Goal: Task Accomplishment & Management: Manage account settings

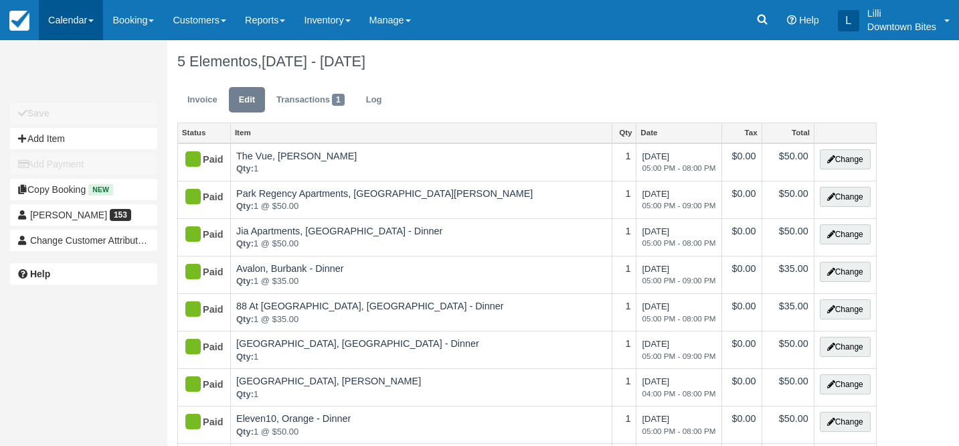
click at [64, 20] on link "Calendar" at bounding box center [71, 20] width 64 height 40
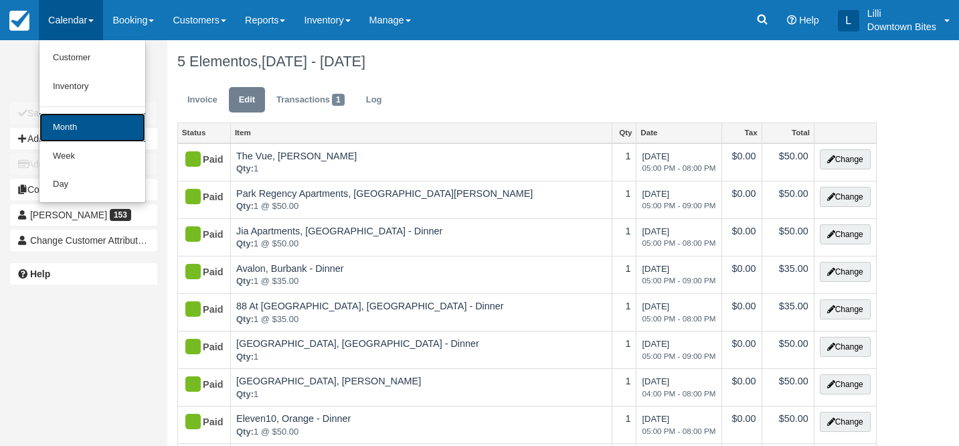
click at [97, 135] on link "Month" at bounding box center [92, 127] width 106 height 29
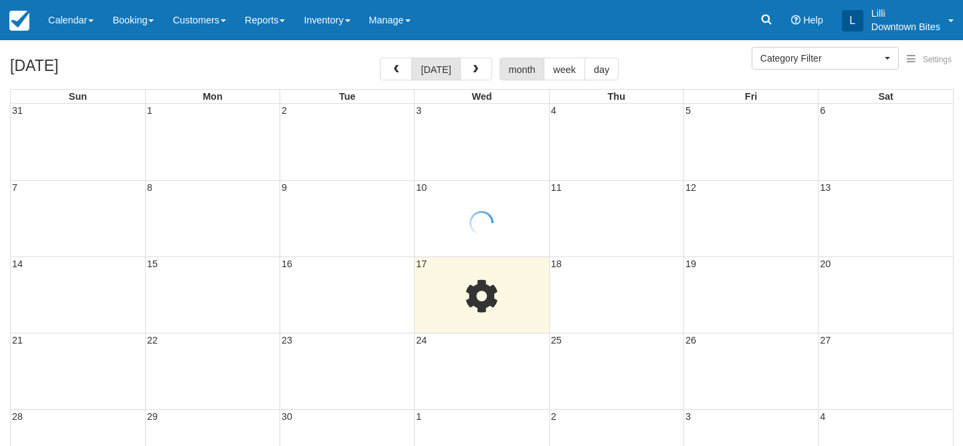
select select
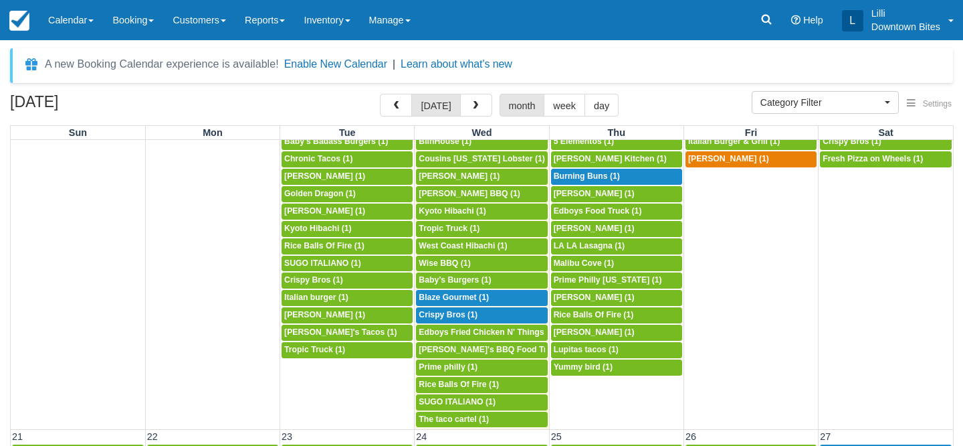
scroll to position [504, 0]
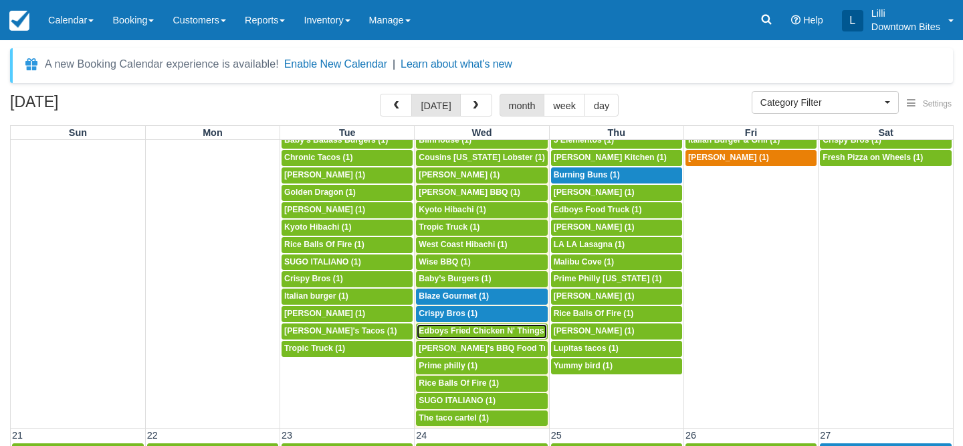
click at [458, 335] on span "Edboys Fried Chicken N' Things (1)" at bounding box center [487, 330] width 137 height 9
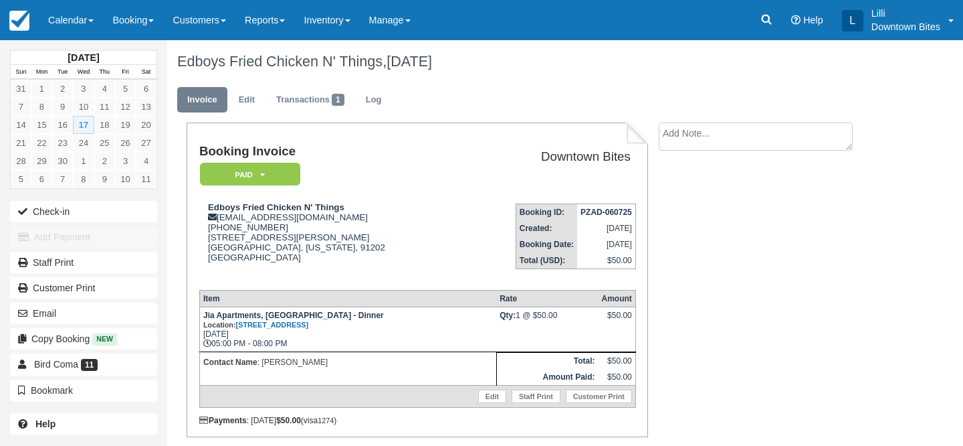
click at [727, 146] on textarea at bounding box center [756, 136] width 194 height 28
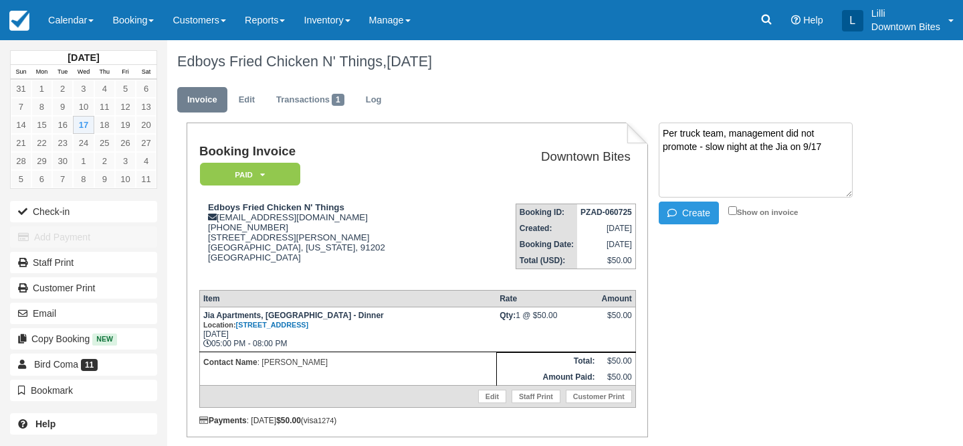
drag, startPoint x: 808, startPoint y: 145, endPoint x: 567, endPoint y: 117, distance: 242.4
click at [567, 117] on div "Edboys Fried Chicken N' Things, September 17 2025 Invoice Edit Transactions 1 L…" at bounding box center [528, 263] width 723 height 446
type textarea "Per truck team, management did not promote - slow night at the Jia on 9/17"
click at [733, 211] on input "Show on invoice" at bounding box center [733, 210] width 9 height 9
checkbox input "true"
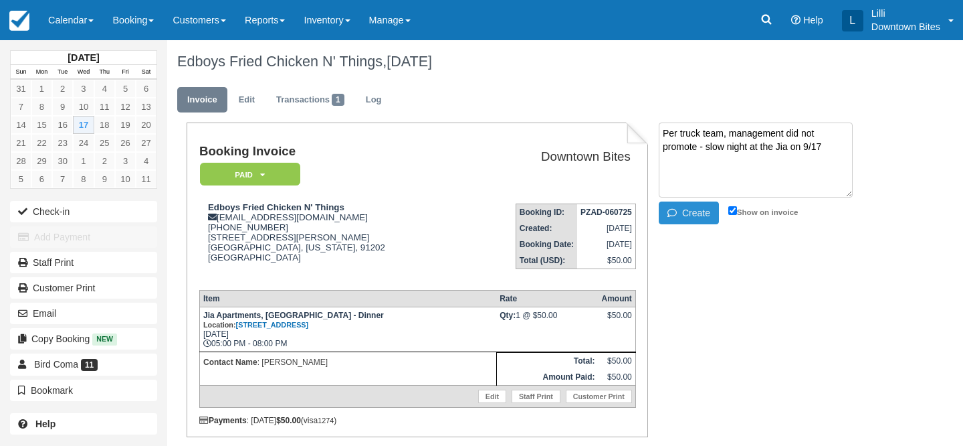
click at [676, 214] on icon "button" at bounding box center [675, 212] width 15 height 9
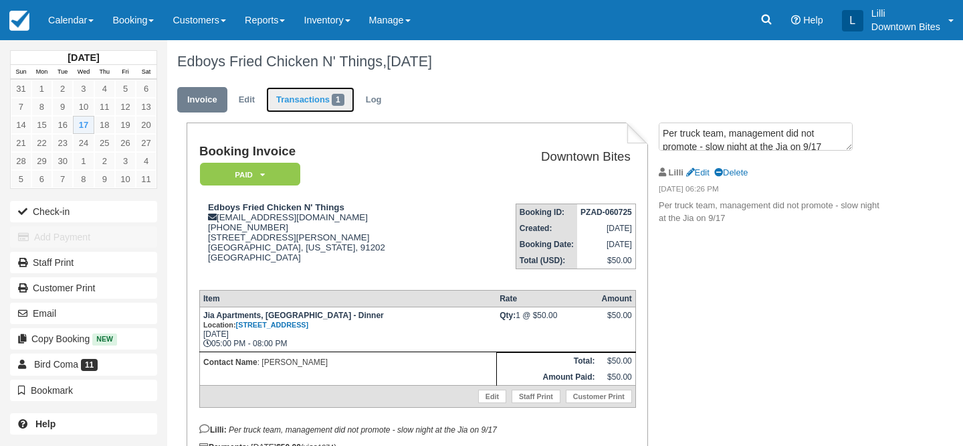
click at [285, 102] on link "Transactions 1" at bounding box center [310, 100] width 88 height 26
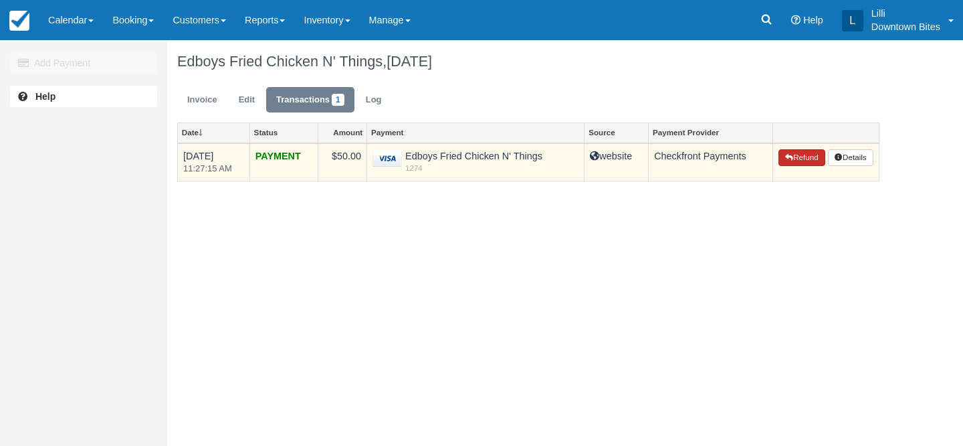
click at [811, 161] on button "Refund" at bounding box center [802, 157] width 47 height 17
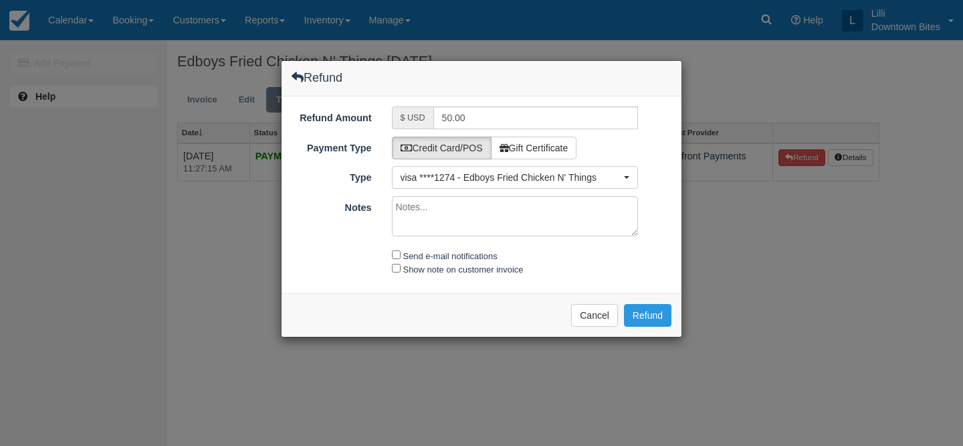
click at [444, 213] on textarea "Notes" at bounding box center [515, 216] width 247 height 40
paste textarea "Per truck team, management did not promote - slow night at the Jia on 9/17"
type textarea "Per truck team, management did not promote - slow night at the Jia on 9/17"
click at [395, 258] on input "Send e-mail notifications" at bounding box center [396, 254] width 9 height 9
checkbox input "true"
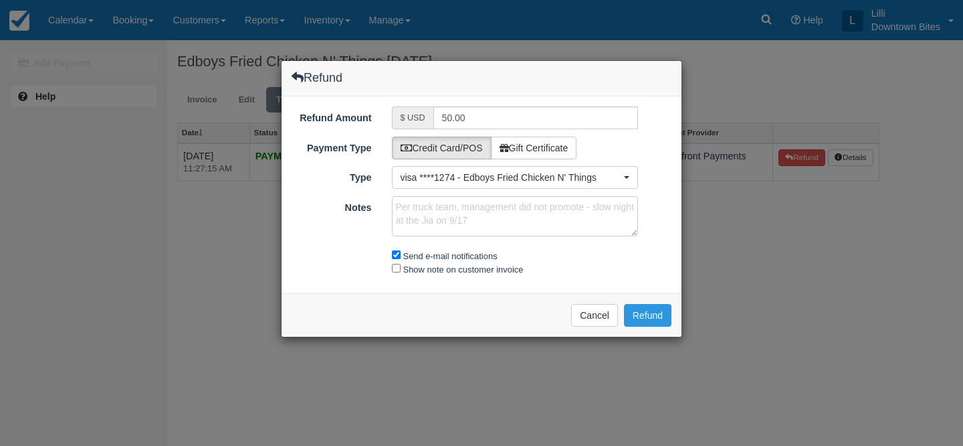
click at [395, 272] on div "Show note on customer invoice" at bounding box center [515, 269] width 267 height 14
click at [395, 268] on input "Show note on customer invoice" at bounding box center [396, 268] width 9 height 9
checkbox input "true"
click at [652, 312] on button "Refund" at bounding box center [648, 315] width 48 height 23
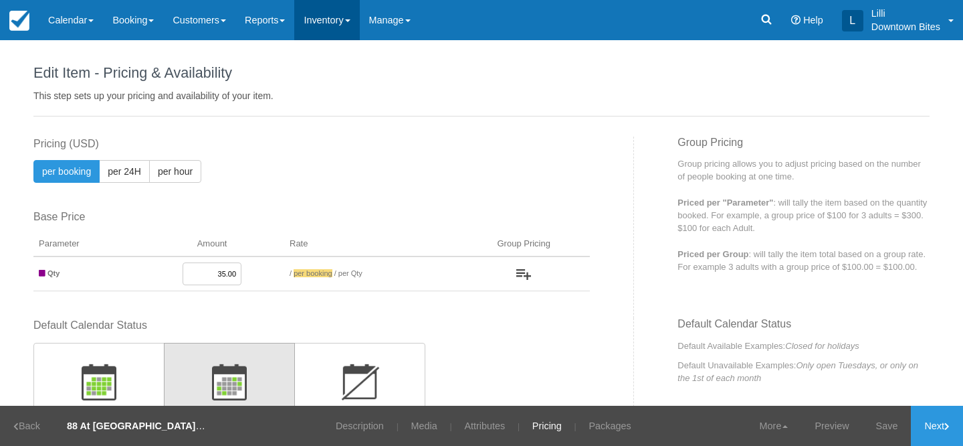
scroll to position [371, 0]
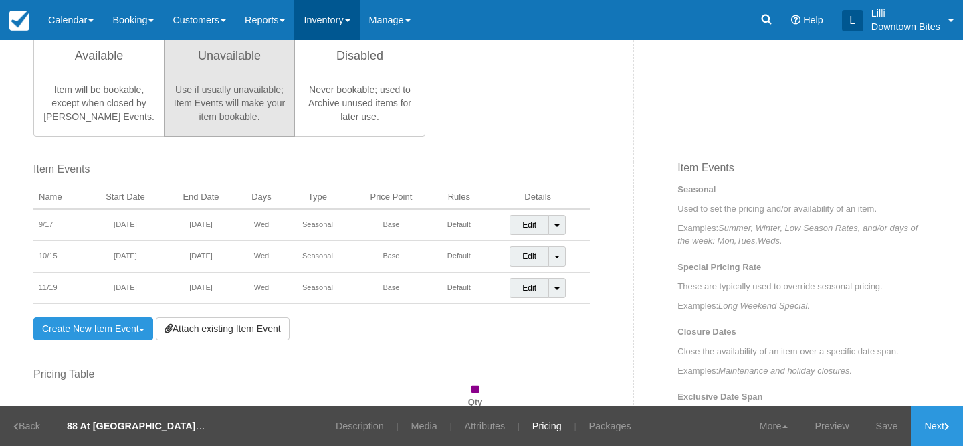
click at [344, 19] on link "Inventory" at bounding box center [326, 20] width 65 height 40
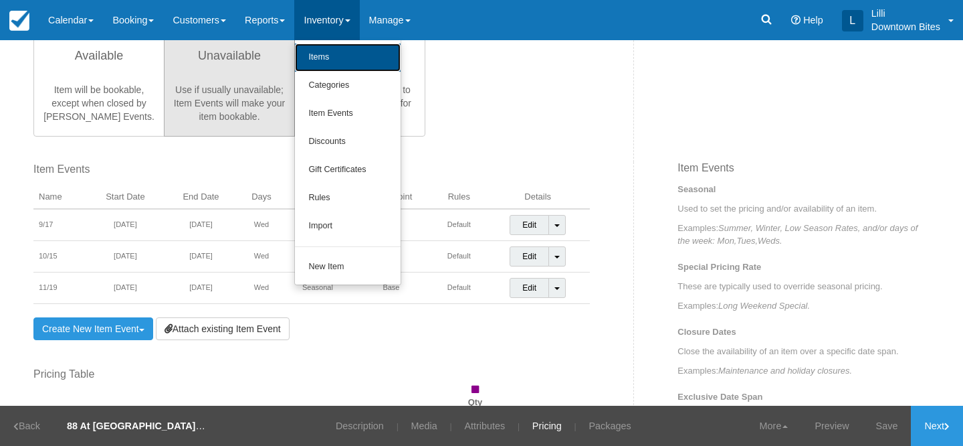
click at [343, 58] on link "Items" at bounding box center [348, 57] width 106 height 28
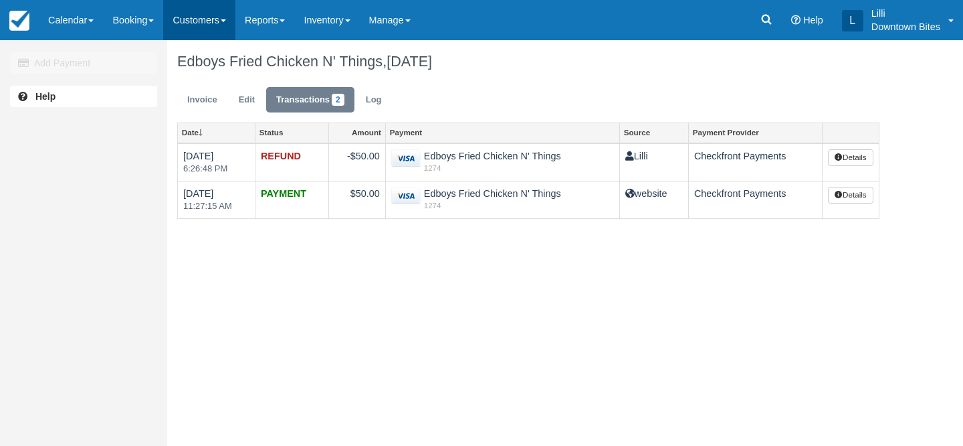
click at [191, 18] on link "Customers" at bounding box center [199, 20] width 72 height 40
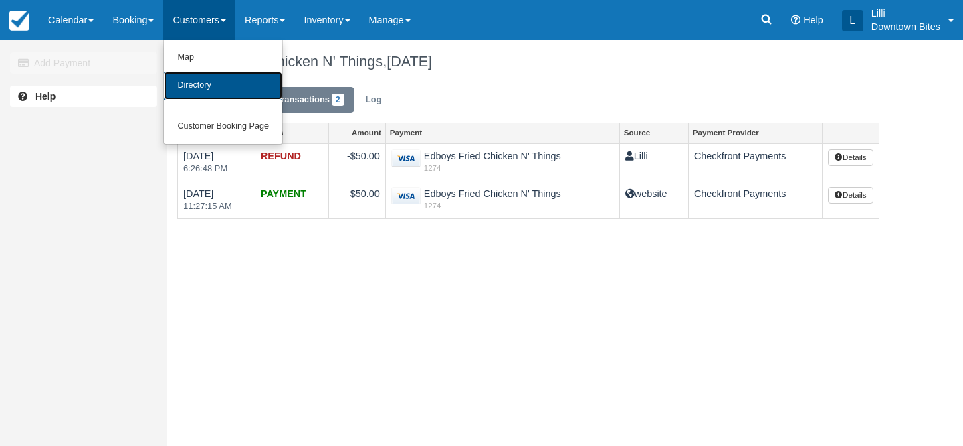
click at [215, 94] on link "Directory" at bounding box center [223, 86] width 118 height 28
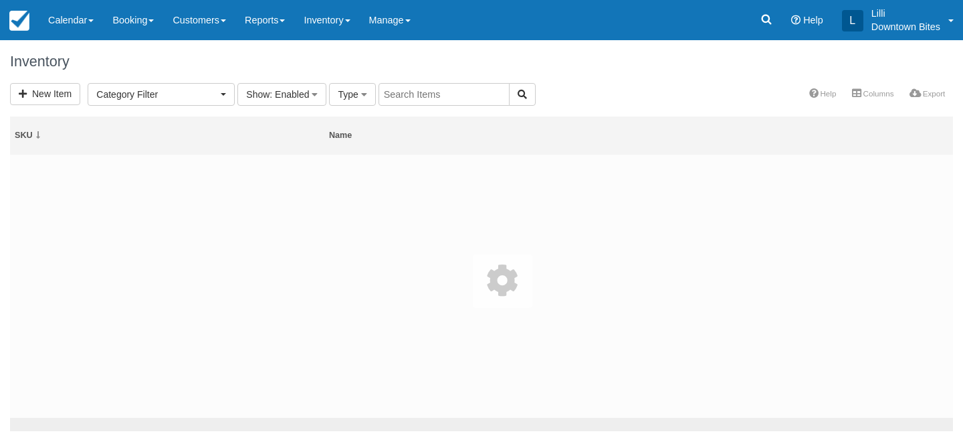
select select
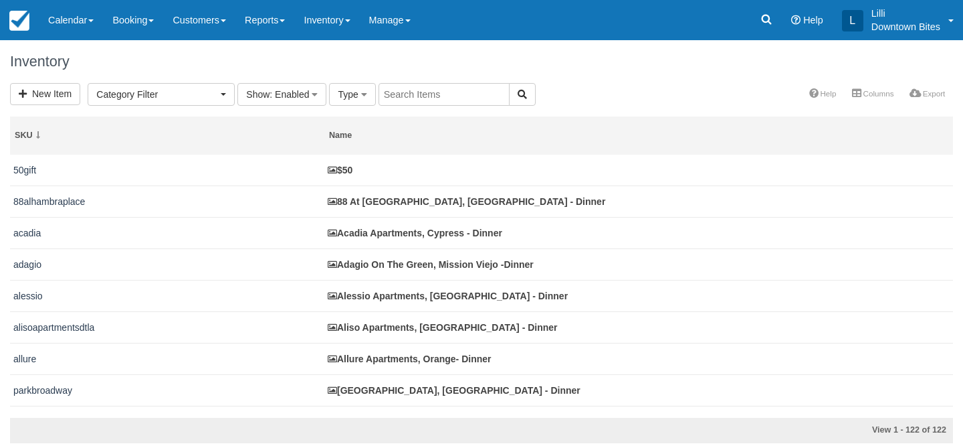
click at [399, 89] on input "text" at bounding box center [444, 94] width 131 height 23
type input "jia"
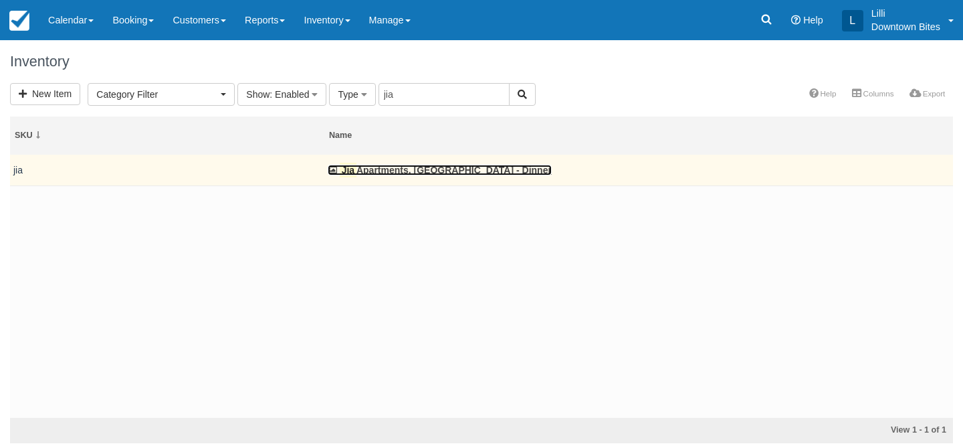
click at [403, 169] on link "Jia Apartments, Los Angeles - Dinner" at bounding box center [440, 170] width 224 height 11
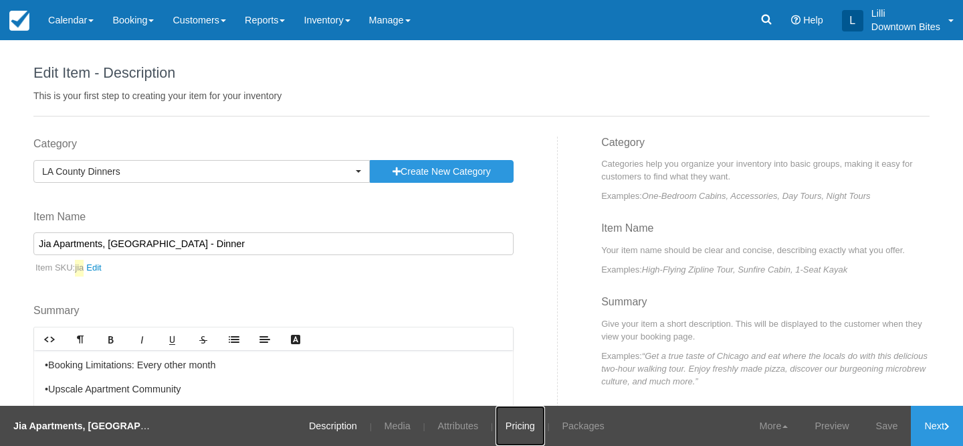
click at [517, 426] on link "Pricing" at bounding box center [521, 425] width 50 height 40
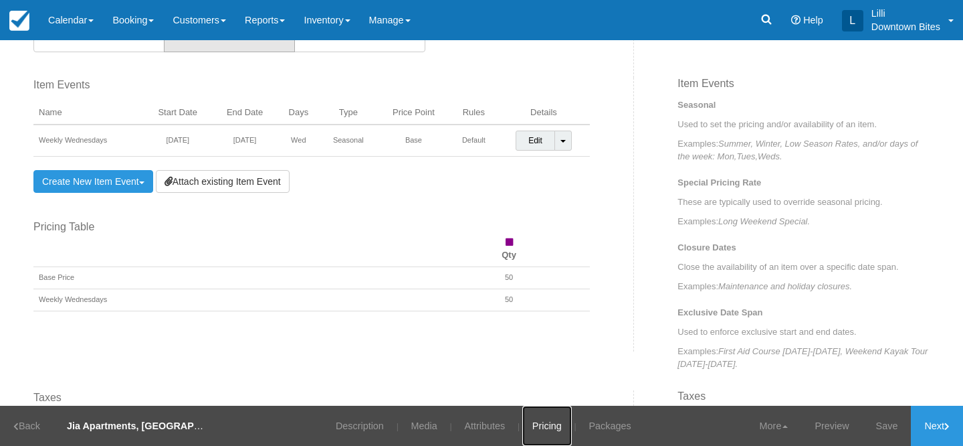
scroll to position [460, 0]
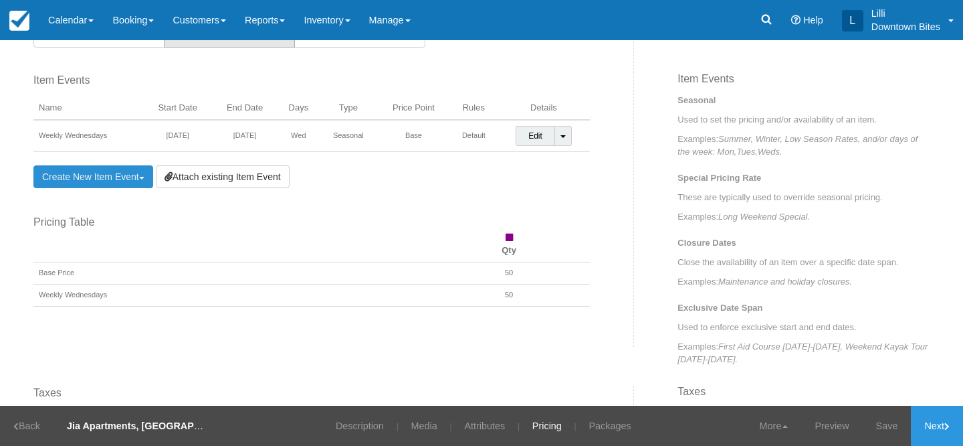
click at [110, 175] on link "Create New Item Event Toggle Dropdown" at bounding box center [93, 176] width 120 height 23
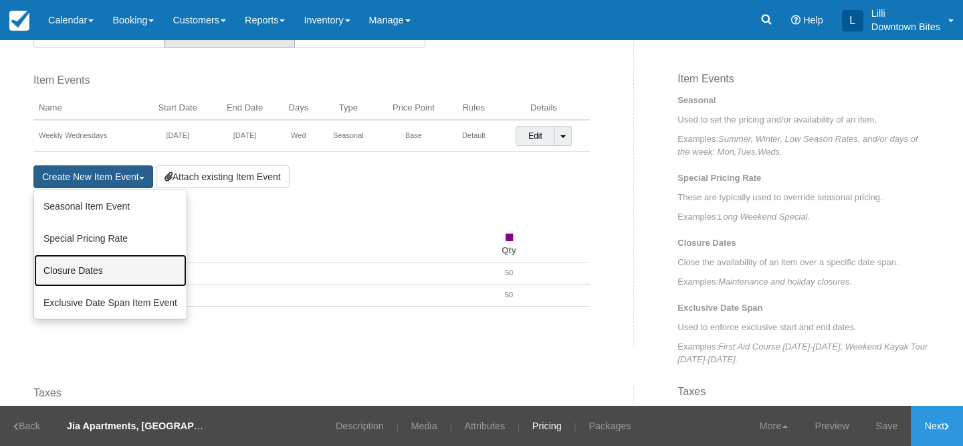
click at [102, 272] on link "Closure Dates" at bounding box center [110, 270] width 153 height 32
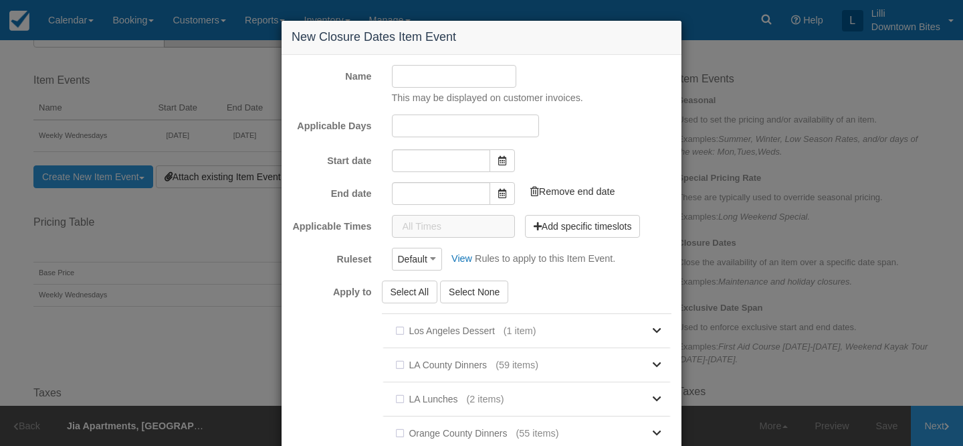
type input "09/17/25"
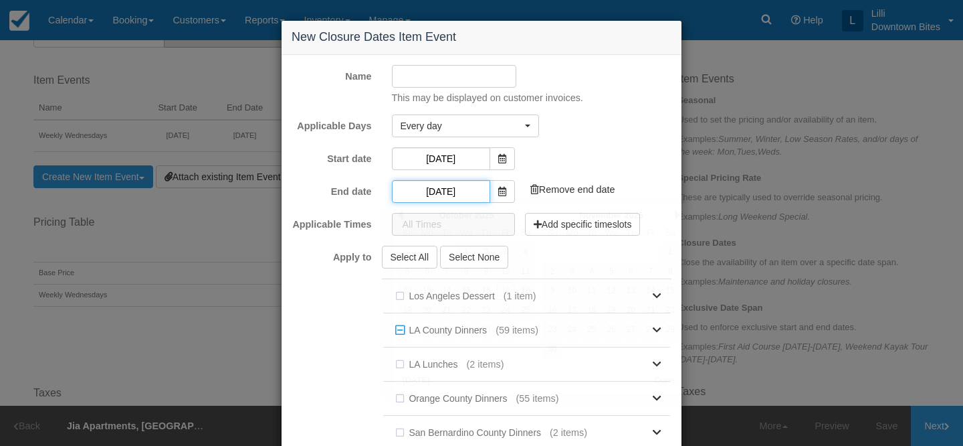
click at [450, 188] on input "10/17/25" at bounding box center [441, 191] width 98 height 23
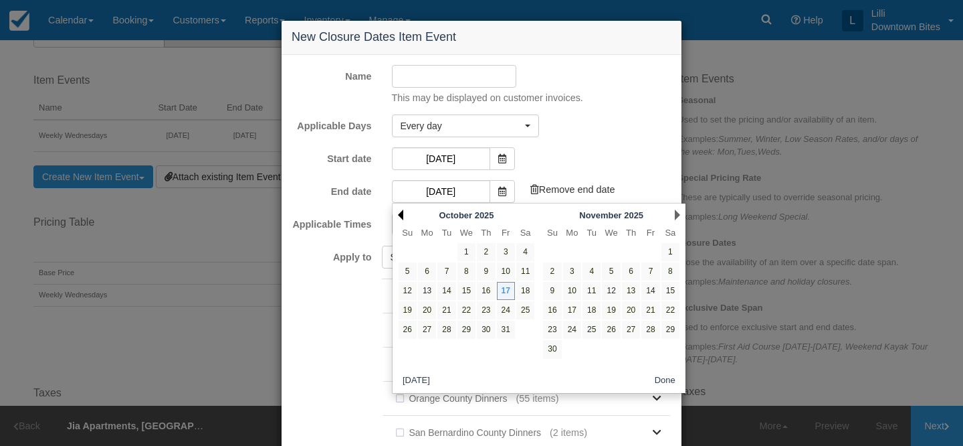
click at [401, 213] on link "Prev" at bounding box center [400, 214] width 5 height 11
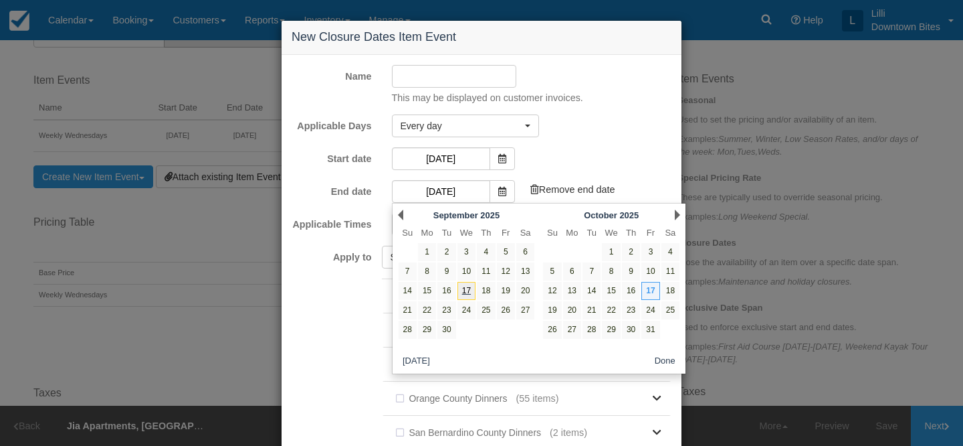
click at [467, 295] on link "17" at bounding box center [467, 291] width 18 height 18
type input "09/17/25"
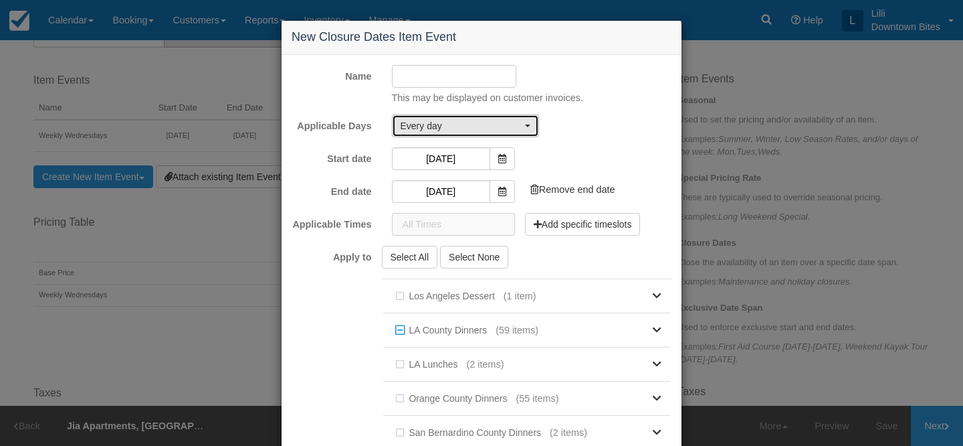
click at [442, 128] on span "Every day" at bounding box center [461, 125] width 121 height 13
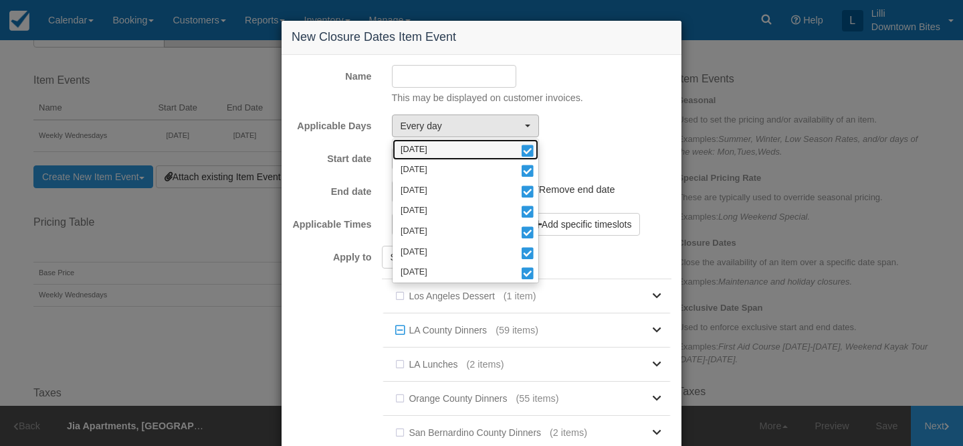
click at [441, 151] on link "Monday" at bounding box center [466, 149] width 146 height 21
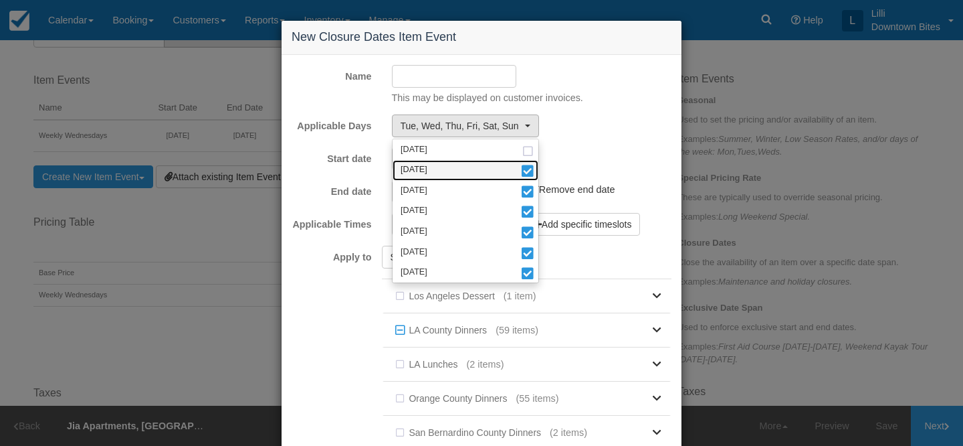
click at [441, 171] on link "Tuesday" at bounding box center [466, 170] width 146 height 21
select select "wed"
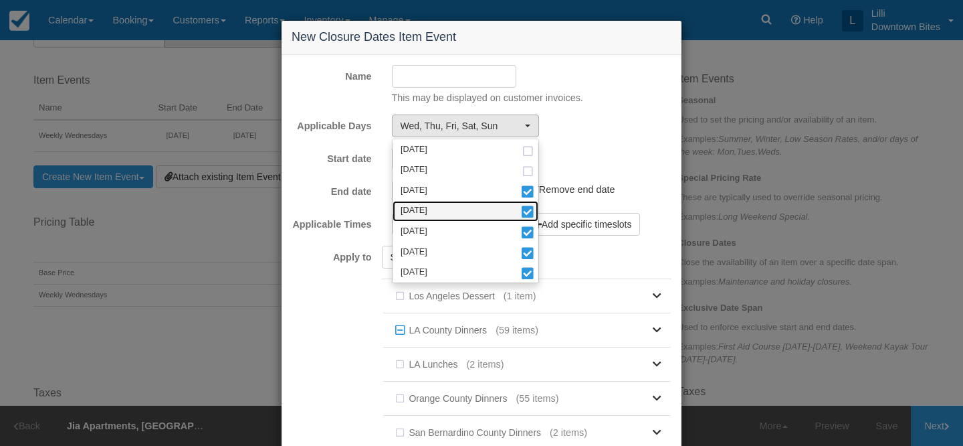
click at [441, 209] on link "Thursday" at bounding box center [466, 211] width 146 height 21
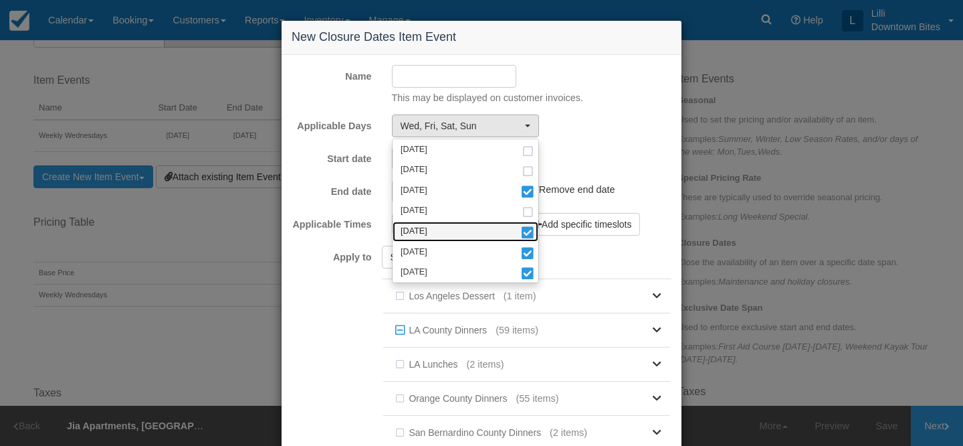
click at [442, 235] on link "Friday" at bounding box center [466, 231] width 146 height 21
click at [442, 250] on link "Saturday" at bounding box center [466, 252] width 146 height 21
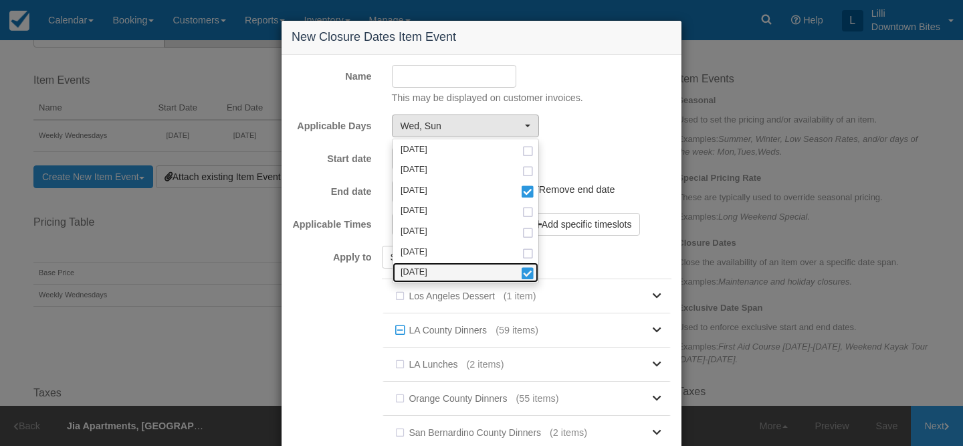
click at [442, 267] on link "Sunday" at bounding box center [466, 272] width 146 height 21
click at [415, 76] on input "Name" at bounding box center [454, 76] width 125 height 23
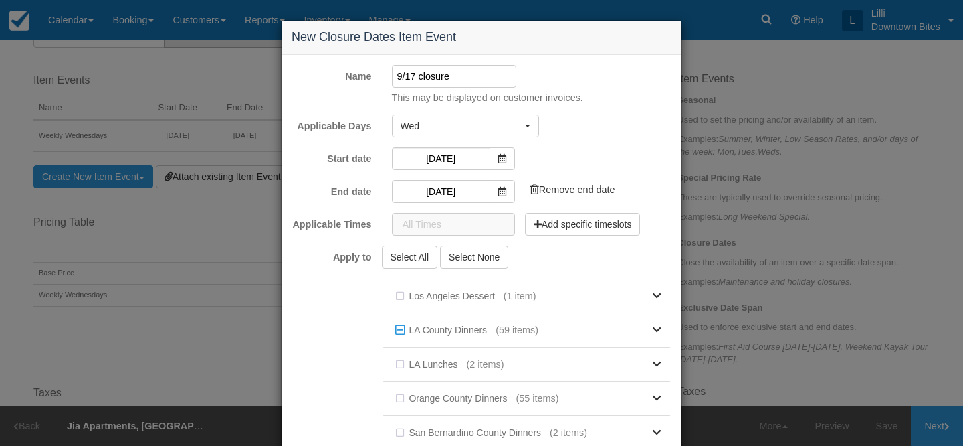
type input "9/17 closure"
click button "Percent" at bounding box center [0, 0] width 0 height 0
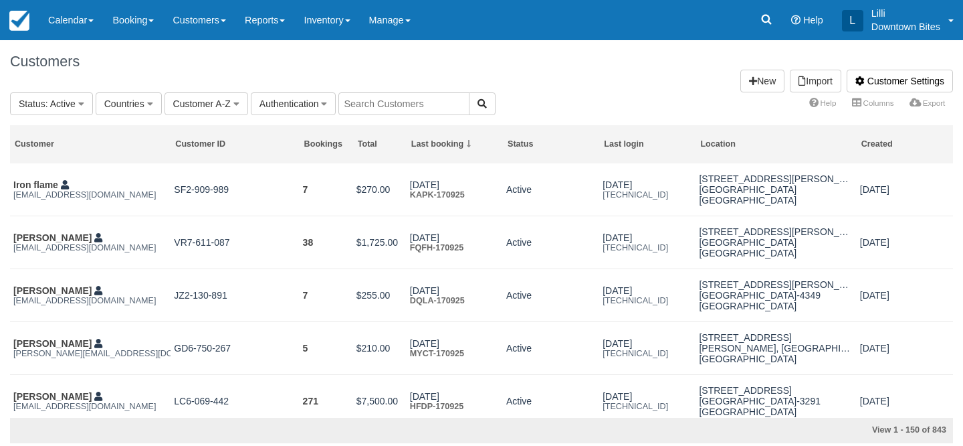
click at [357, 104] on input "text" at bounding box center [404, 103] width 131 height 23
type input "ed"
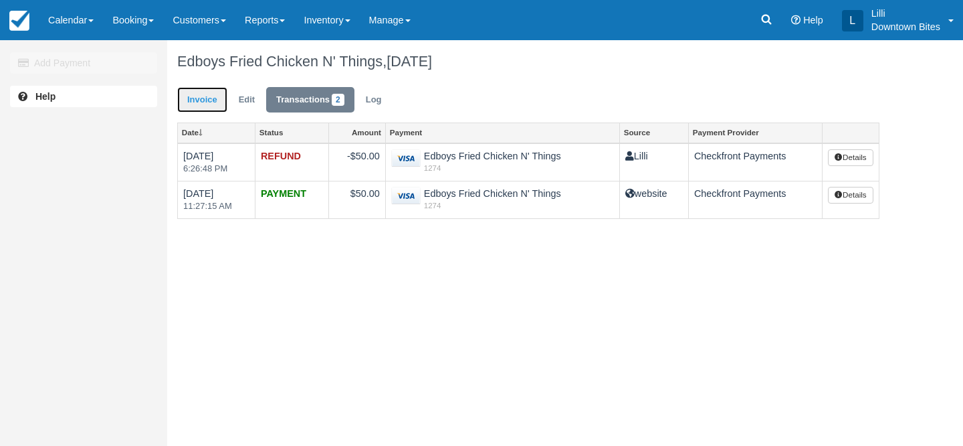
click at [204, 99] on link "Invoice" at bounding box center [202, 100] width 50 height 26
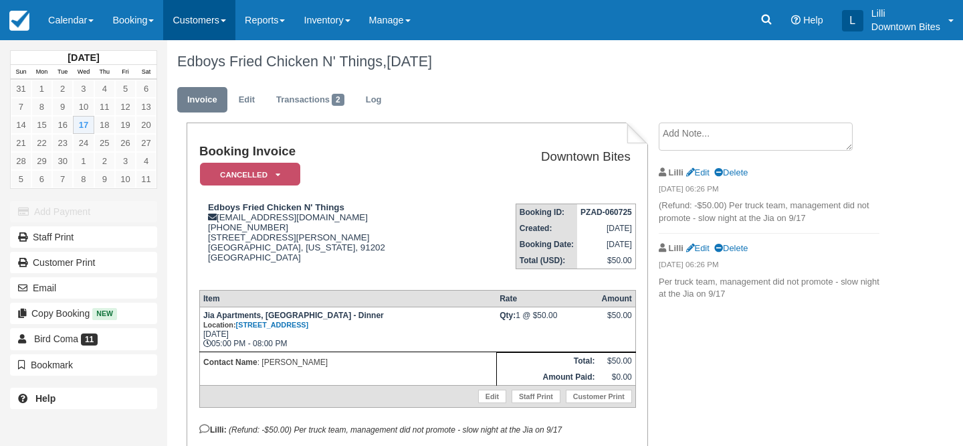
click at [203, 22] on link "Customers" at bounding box center [199, 20] width 72 height 40
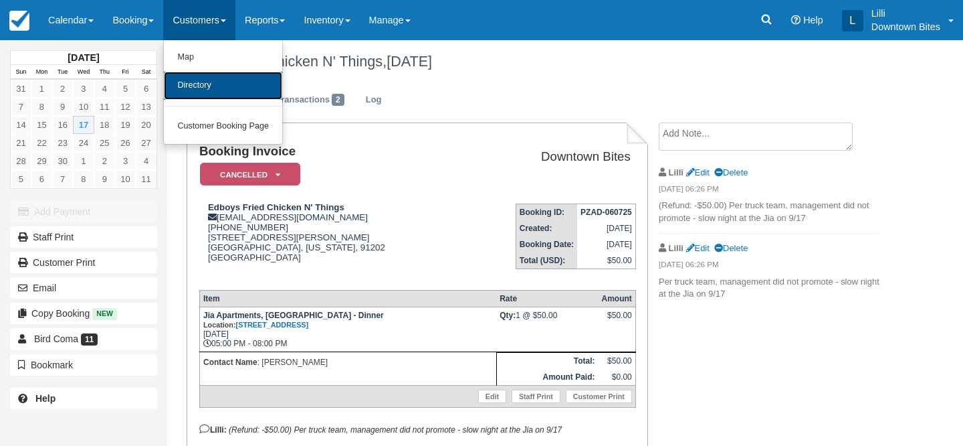
click at [209, 88] on link "Directory" at bounding box center [223, 86] width 118 height 28
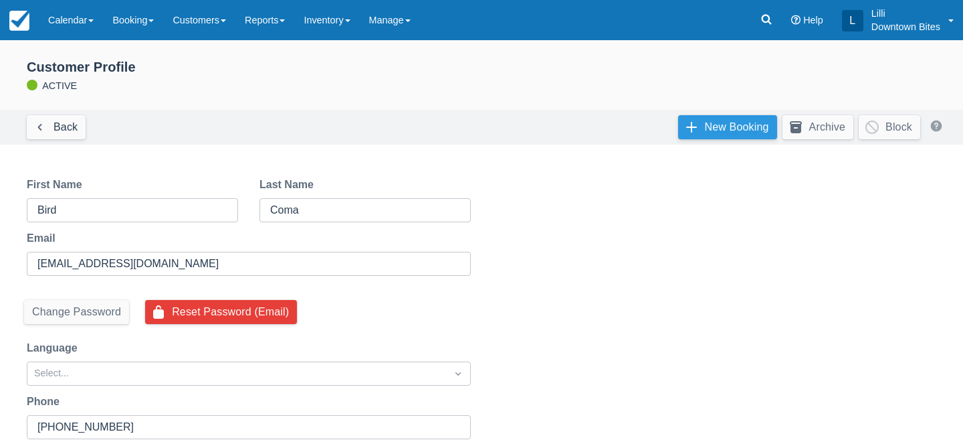
click at [710, 130] on link "New Booking" at bounding box center [727, 127] width 99 height 24
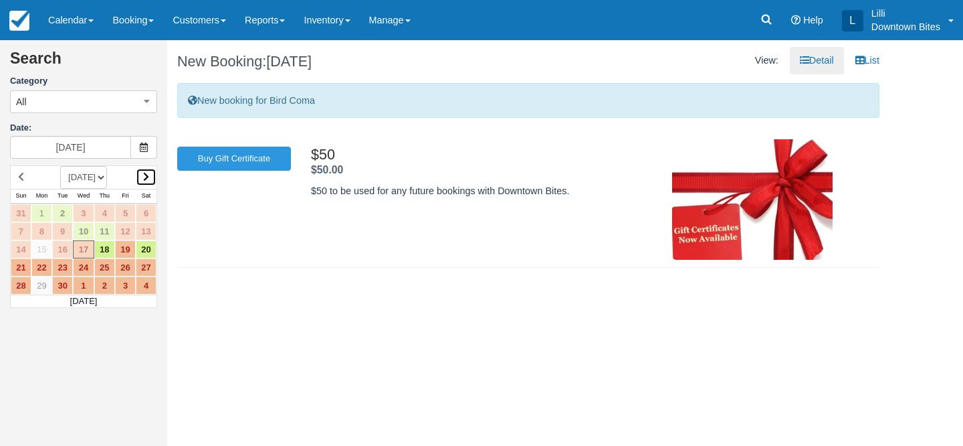
click at [145, 175] on icon at bounding box center [146, 176] width 6 height 9
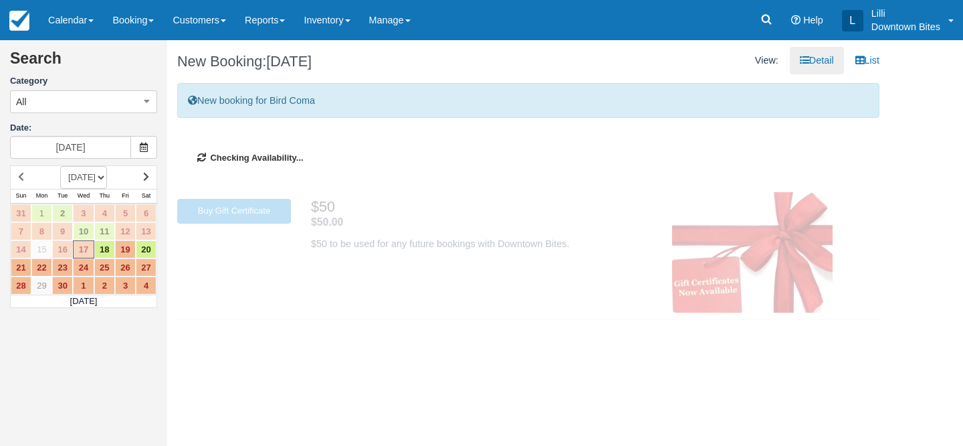
type input "[DATE]"
